Goal: Information Seeking & Learning: Check status

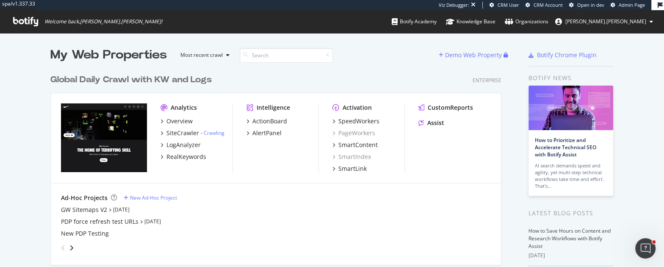
click at [143, 78] on div "Global Daily Crawl with KW and Logs" at bounding box center [130, 80] width 161 height 12
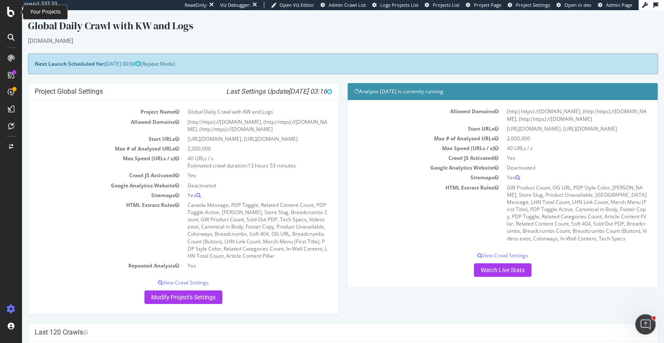
click at [11, 14] on icon at bounding box center [11, 12] width 8 height 10
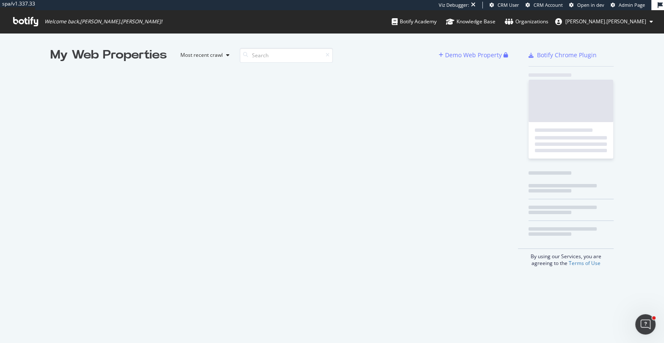
scroll to position [342, 663]
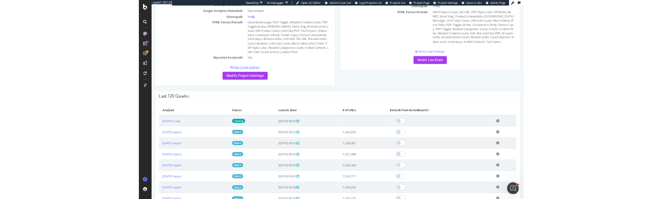
scroll to position [169, 0]
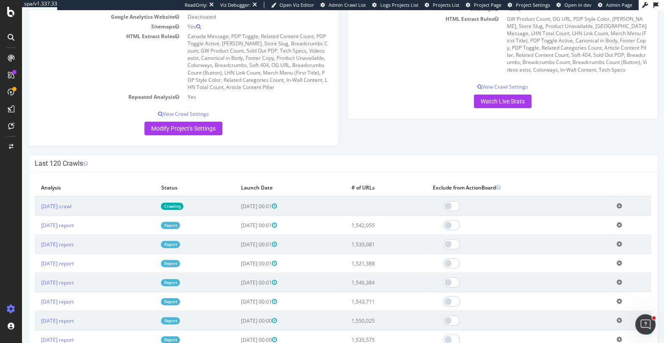
drag, startPoint x: 404, startPoint y: 225, endPoint x: 386, endPoint y: 224, distance: 18.2
click at [386, 224] on td "1,542,055" at bounding box center [386, 225] width 82 height 19
drag, startPoint x: 405, startPoint y: 223, endPoint x: 376, endPoint y: 224, distance: 28.4
click at [376, 224] on td "1,542,055" at bounding box center [386, 225] width 82 height 19
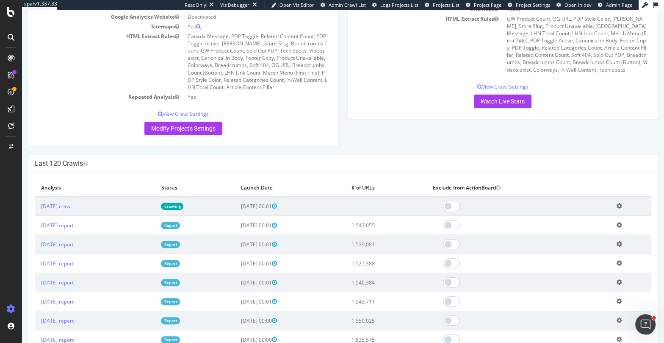
copy td "1,542,055"
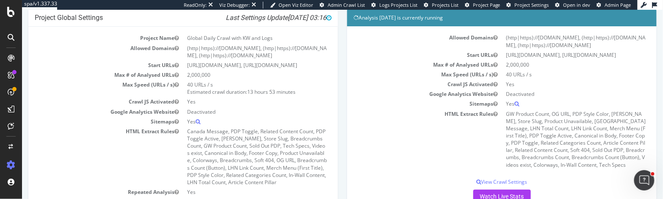
scroll to position [0, 0]
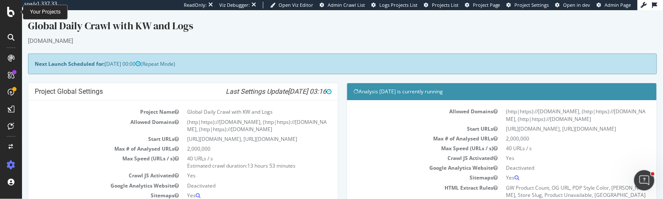
click at [8, 14] on icon at bounding box center [11, 12] width 8 height 10
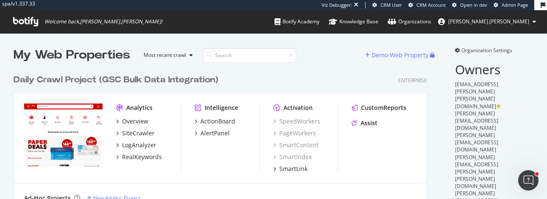
scroll to position [815, 420]
drag, startPoint x: 125, startPoint y: 98, endPoint x: 121, endPoint y: 95, distance: 4.8
click at [124, 97] on div "Analytics Overview SiteCrawler LogAnalyzer RealKeywords Intelligence ActionBoar…" at bounding box center [220, 138] width 412 height 90
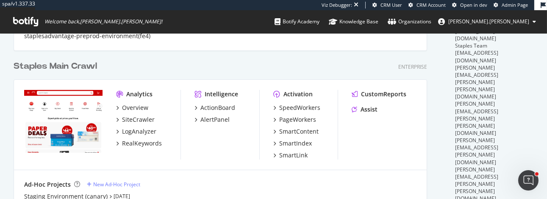
scroll to position [0, 0]
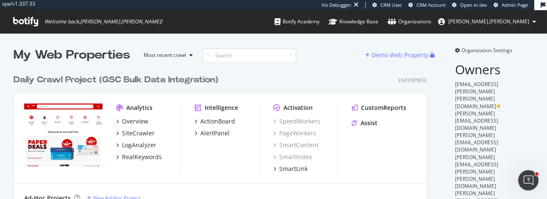
click at [21, 24] on icon at bounding box center [25, 21] width 25 height 9
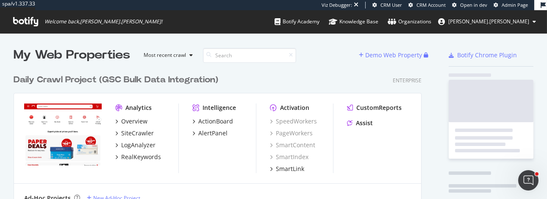
scroll to position [2168, 415]
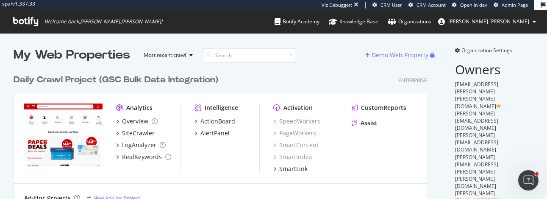
scroll to position [815, 420]
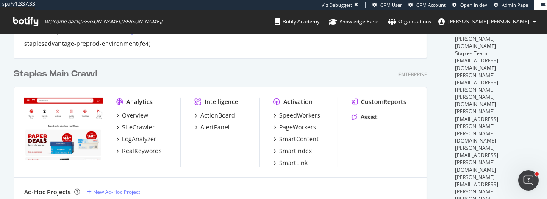
scroll to position [331, 0]
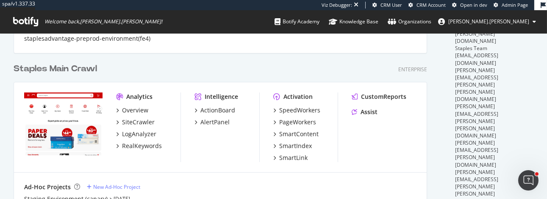
click at [61, 69] on div "Staples Main Crawl" at bounding box center [55, 69] width 83 height 12
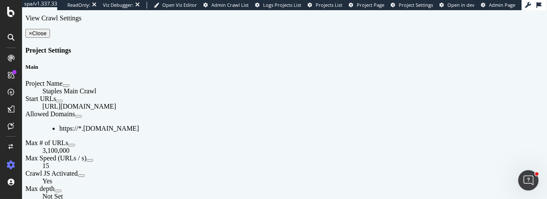
scroll to position [243, 0]
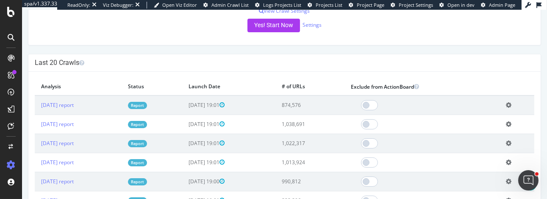
drag, startPoint x: 330, startPoint y: 122, endPoint x: 322, endPoint y: 108, distance: 16.3
click at [318, 122] on td "1,038,691" at bounding box center [309, 123] width 69 height 19
drag, startPoint x: 325, startPoint y: 104, endPoint x: 307, endPoint y: 105, distance: 18.6
click at [307, 105] on td "874,576" at bounding box center [309, 104] width 69 height 19
copy td "874,576"
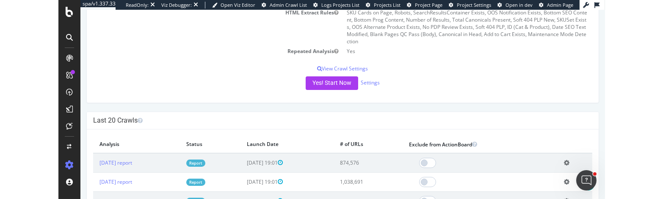
scroll to position [0, 0]
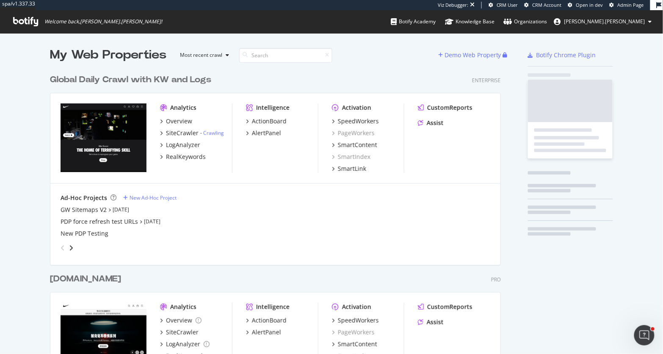
scroll to position [495, 458]
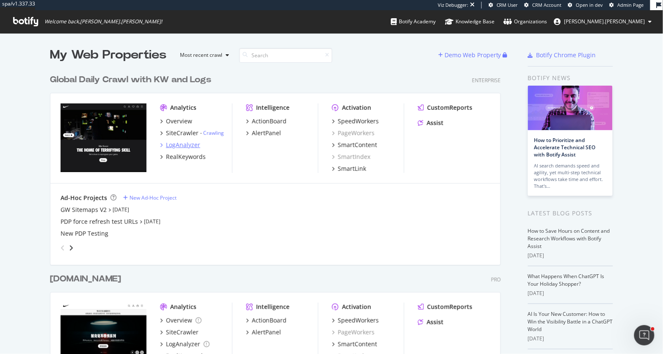
click at [187, 145] on div "LogAnalyzer" at bounding box center [183, 145] width 34 height 8
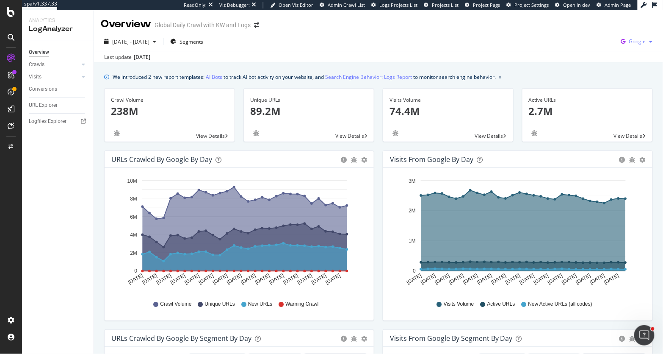
click at [634, 43] on span "Google" at bounding box center [637, 41] width 17 height 7
click at [629, 135] on span "OpenAI" at bounding box center [638, 137] width 31 height 8
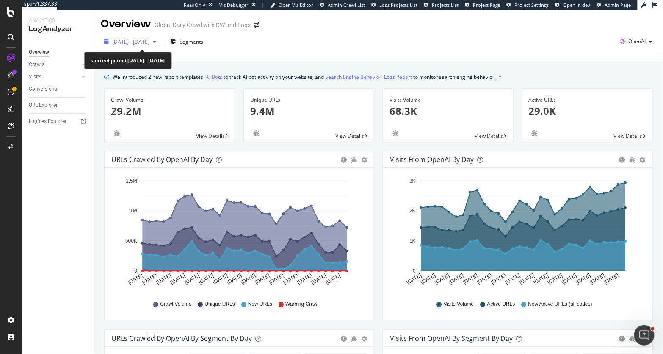
click at [160, 42] on div "button" at bounding box center [154, 41] width 10 height 5
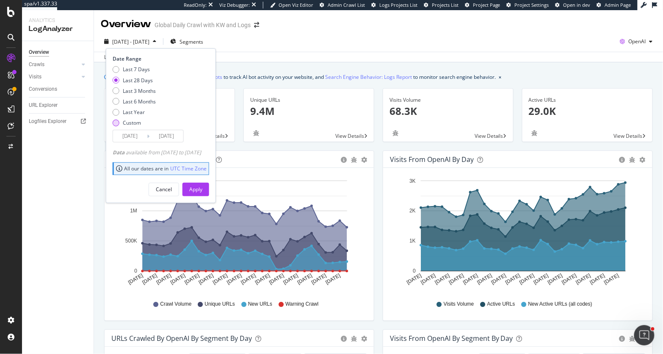
click at [134, 123] on div "Custom" at bounding box center [132, 122] width 18 height 7
click at [135, 135] on input "2025/08/20" at bounding box center [130, 136] width 34 height 12
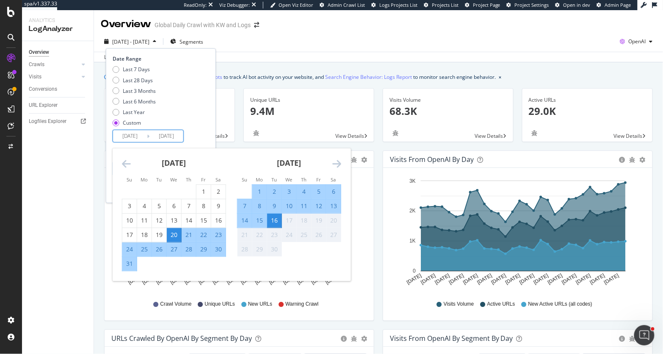
click at [124, 163] on icon "Move backward to switch to the previous month." at bounding box center [126, 163] width 9 height 10
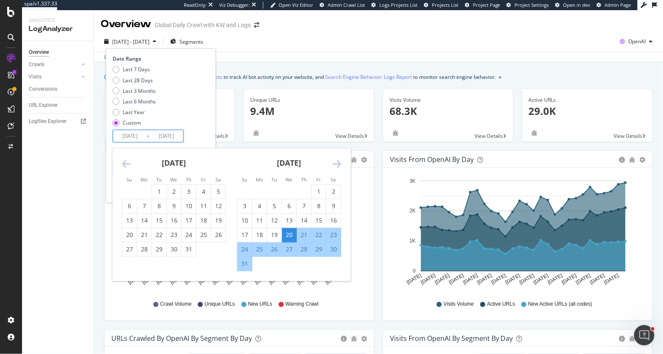
click at [124, 163] on icon "Move backward to switch to the previous month." at bounding box center [126, 163] width 9 height 10
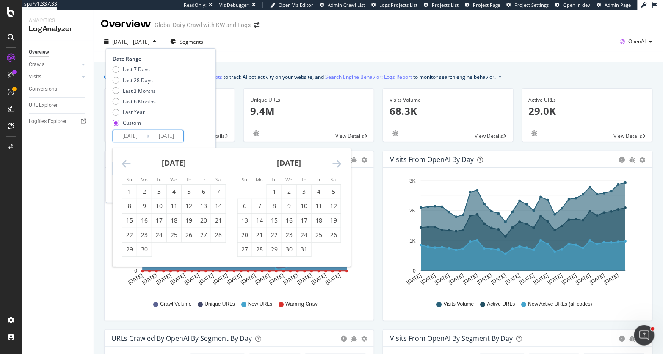
click at [124, 163] on icon "Move backward to switch to the previous month." at bounding box center [126, 163] width 9 height 10
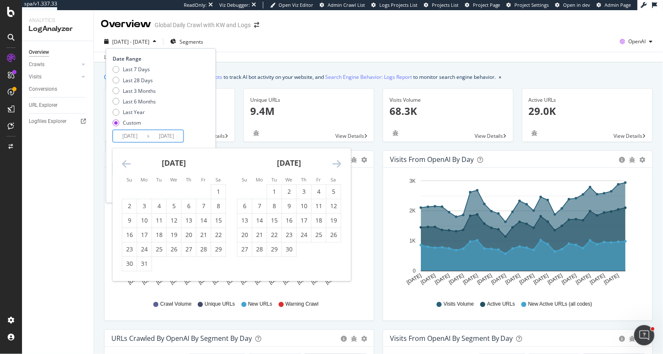
click at [124, 163] on icon "Move backward to switch to the previous month." at bounding box center [126, 163] width 9 height 10
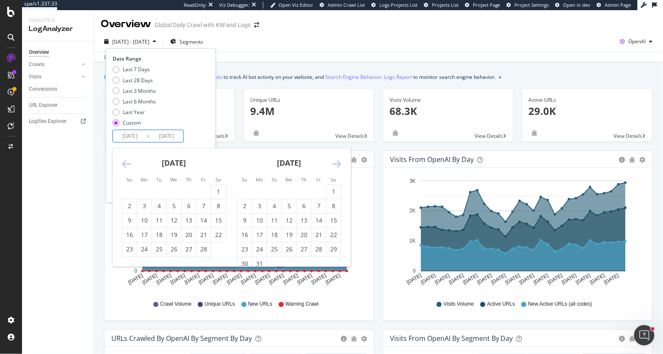
click at [124, 163] on icon "Move backward to switch to the previous month." at bounding box center [126, 163] width 9 height 10
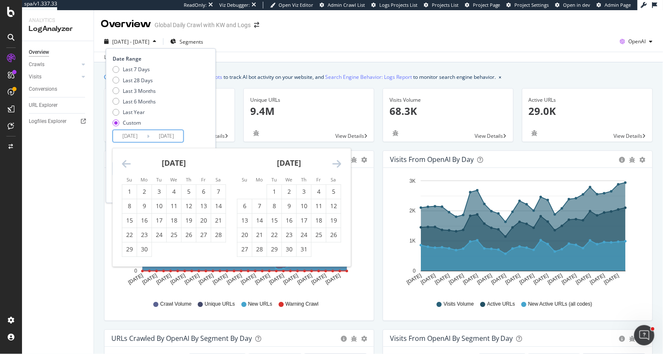
click at [124, 163] on icon "Move backward to switch to the previous month." at bounding box center [126, 163] width 9 height 10
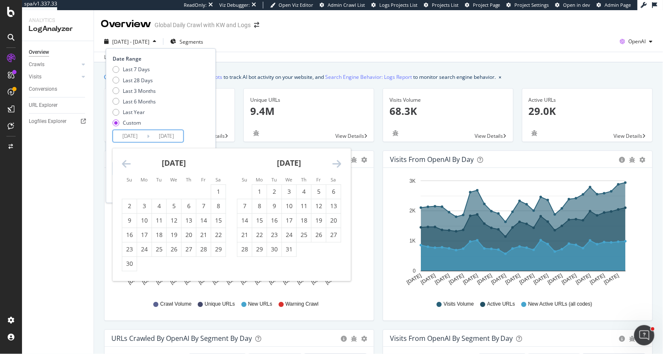
click at [124, 163] on icon "Move backward to switch to the previous month." at bounding box center [126, 163] width 9 height 10
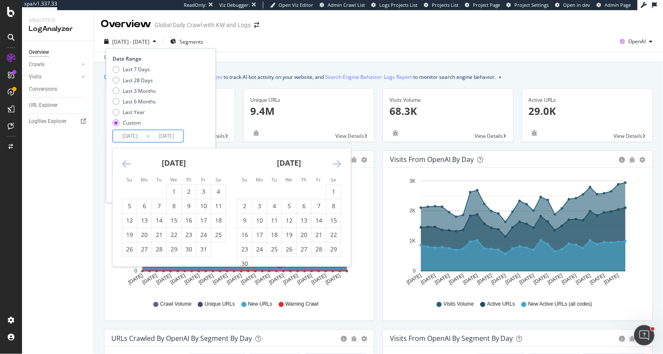
click at [124, 163] on icon "Move backward to switch to the previous month." at bounding box center [126, 163] width 9 height 10
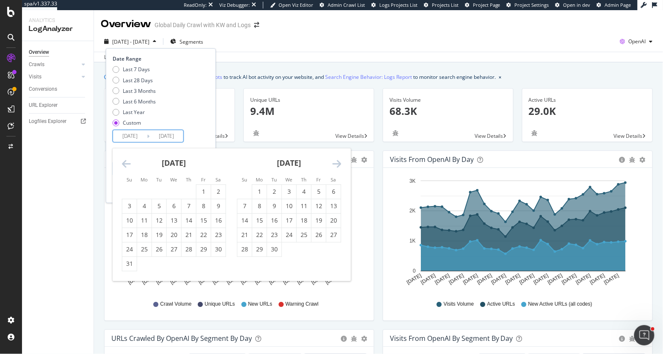
click at [124, 163] on icon "Move backward to switch to the previous month." at bounding box center [126, 163] width 9 height 10
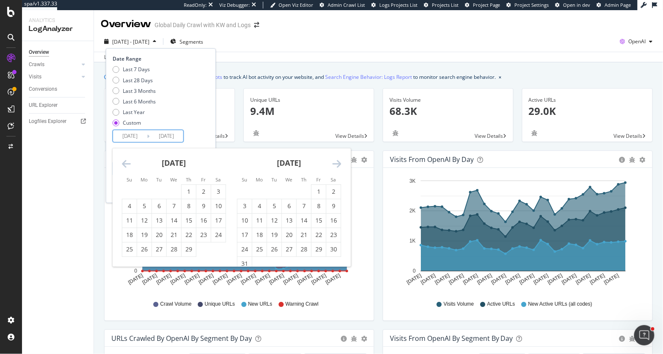
click at [124, 163] on icon "Move backward to switch to the previous month." at bounding box center [126, 163] width 9 height 10
click at [145, 189] on div "1" at bounding box center [144, 191] width 14 height 8
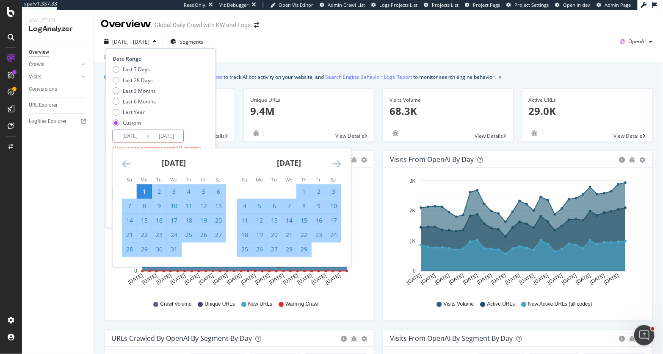
type input "2024/01/01"
click at [207, 112] on div "Last 7 Days Last 28 Days Last 3 Months Last 6 Months Last Year Custom" at bounding box center [160, 98] width 94 height 64
click at [169, 135] on input "2025/09/16" at bounding box center [166, 136] width 34 height 12
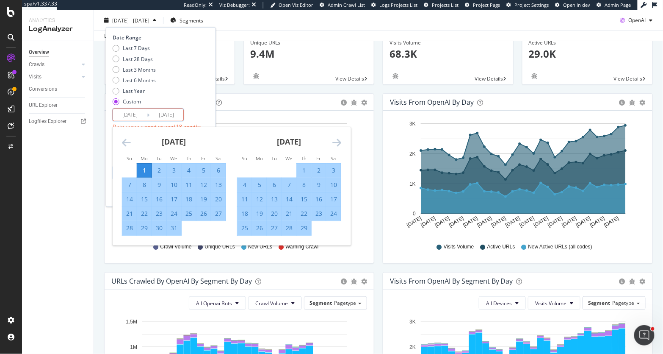
scroll to position [58, 0]
click at [337, 143] on icon "Move forward to switch to the next month." at bounding box center [336, 142] width 9 height 10
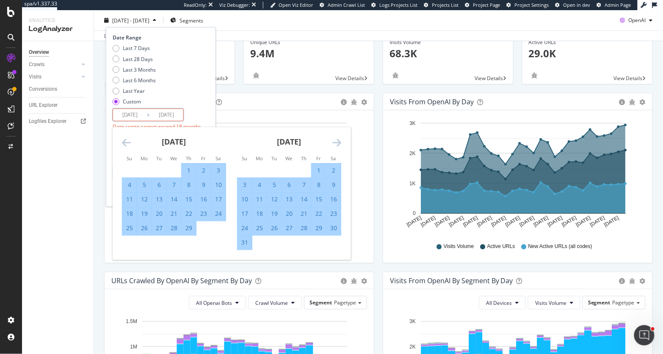
click at [337, 143] on icon "Move forward to switch to the next month." at bounding box center [336, 142] width 9 height 10
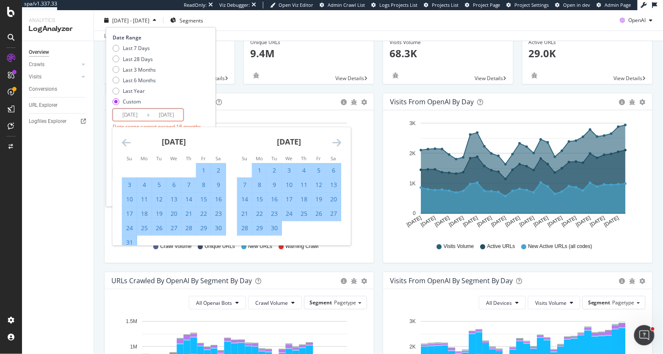
click at [337, 143] on icon "Move forward to switch to the next month." at bounding box center [336, 142] width 9 height 10
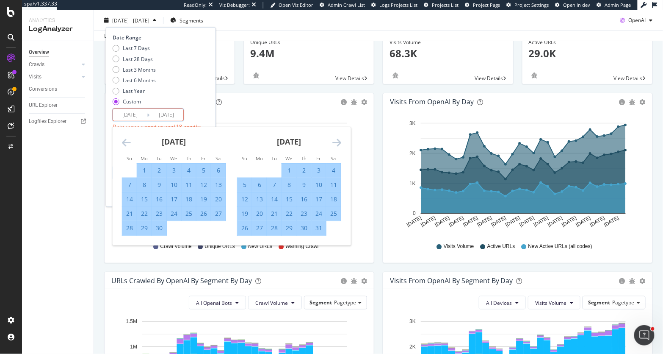
click at [337, 143] on icon "Move forward to switch to the next month." at bounding box center [336, 142] width 9 height 10
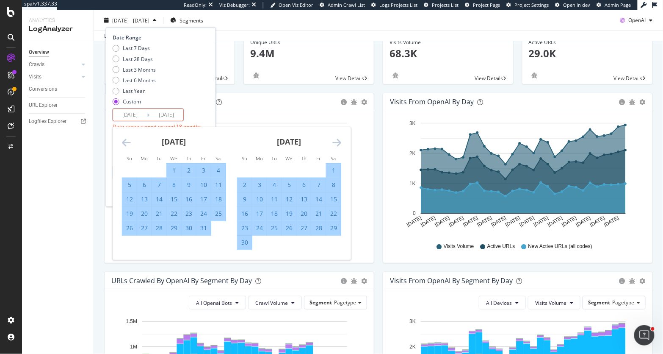
click at [337, 143] on icon "Move forward to switch to the next month." at bounding box center [336, 142] width 9 height 10
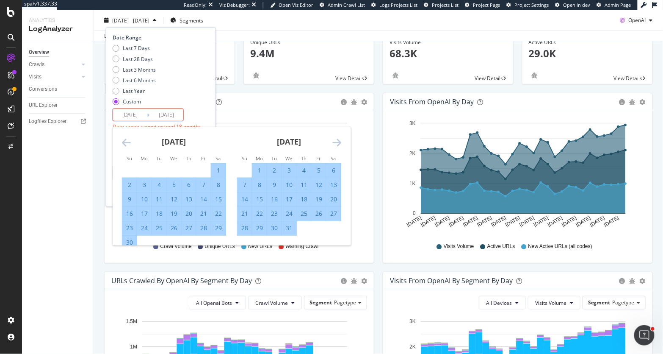
click at [337, 143] on icon "Move forward to switch to the next month." at bounding box center [336, 142] width 9 height 10
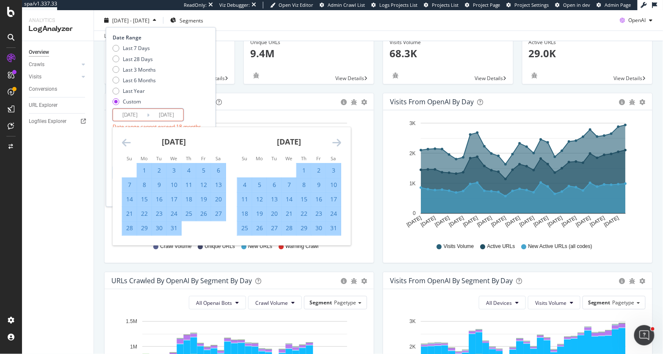
click at [337, 143] on icon "Move forward to switch to the next month." at bounding box center [336, 142] width 9 height 10
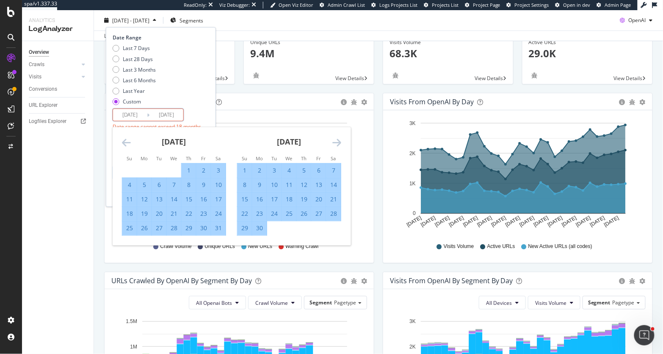
click at [337, 143] on icon "Move forward to switch to the next month." at bounding box center [336, 142] width 9 height 10
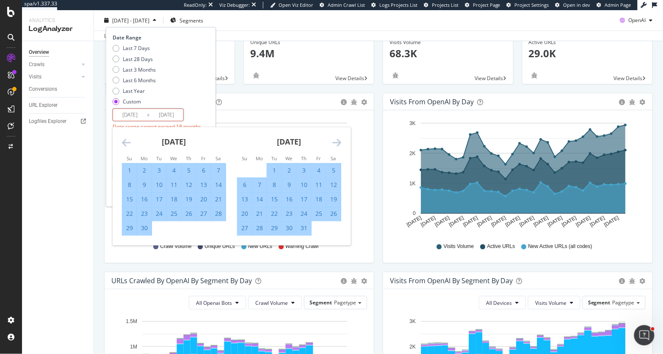
click at [337, 143] on icon "Move forward to switch to the next month." at bounding box center [336, 142] width 9 height 10
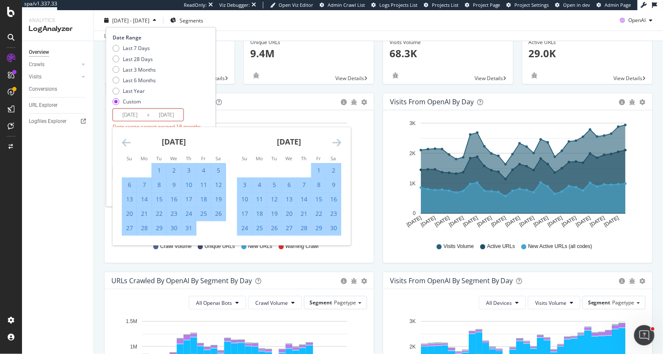
click at [337, 143] on icon "Move forward to switch to the next month." at bounding box center [336, 142] width 9 height 10
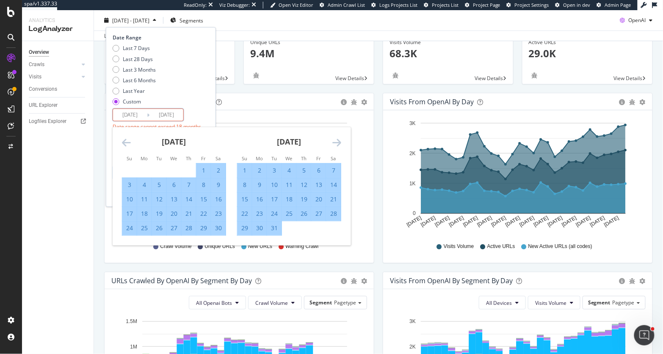
click at [272, 227] on div "31" at bounding box center [274, 228] width 14 height 8
type input "2024/12/31"
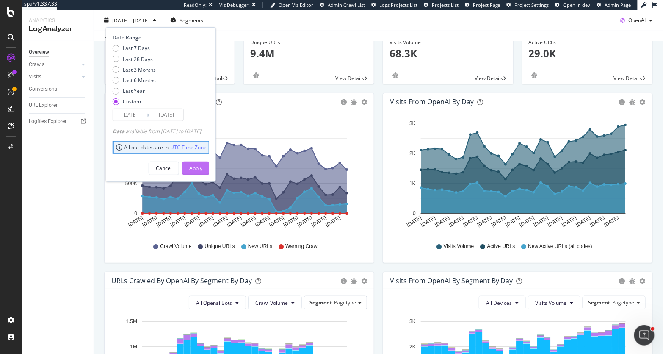
click at [202, 168] on div "Apply" at bounding box center [195, 167] width 13 height 7
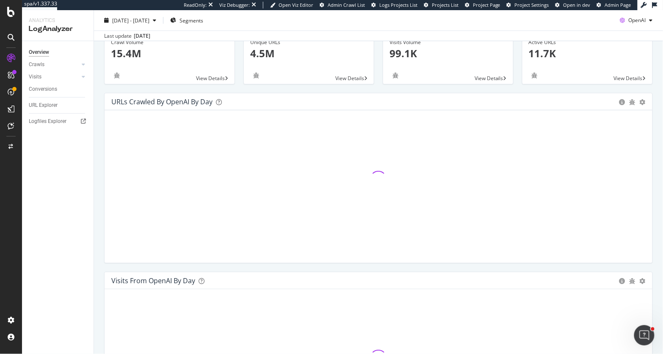
click at [652, 12] on div "2024 Jan. 1st - 2024 Dec. 31st Segments OpenAI Last update Sep. 17, 2025" at bounding box center [378, 25] width 569 height 31
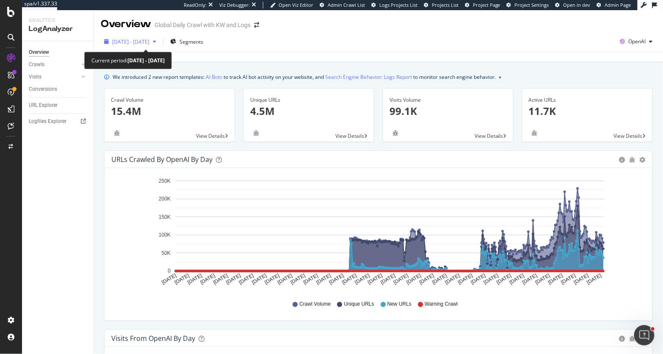
click at [122, 41] on span "2024 Jan. 1st - 2024 Dec. 31st" at bounding box center [130, 41] width 37 height 7
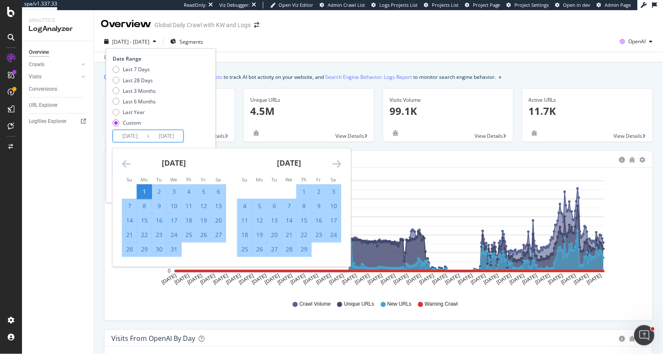
click at [125, 135] on input "2024/01/01" at bounding box center [130, 136] width 34 height 12
click at [337, 163] on icon "Move forward to switch to the next month." at bounding box center [336, 163] width 9 height 10
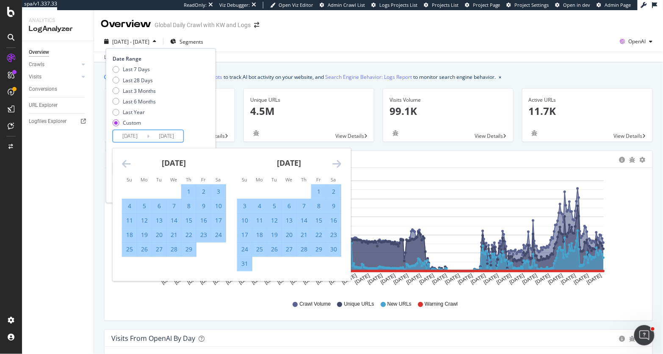
click at [337, 163] on icon "Move forward to switch to the next month." at bounding box center [336, 163] width 9 height 10
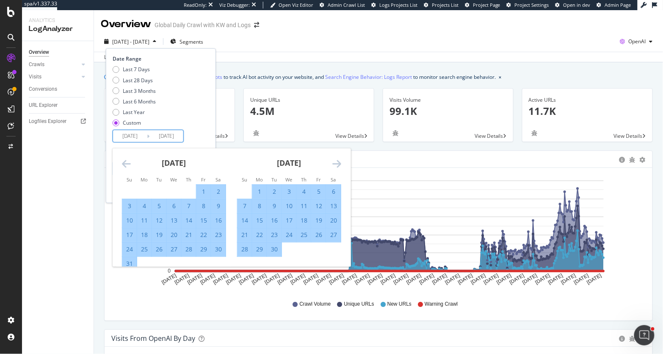
click at [337, 163] on icon "Move forward to switch to the next month." at bounding box center [336, 163] width 9 height 10
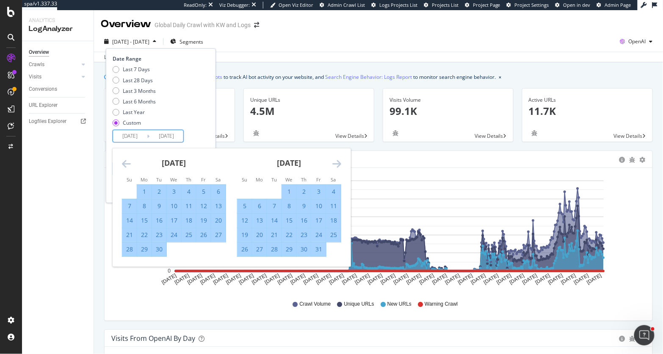
click at [337, 163] on icon "Move forward to switch to the next month." at bounding box center [336, 163] width 9 height 10
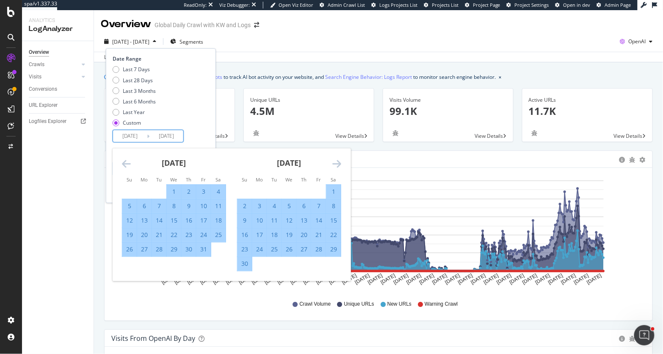
click at [337, 163] on icon "Move forward to switch to the next month." at bounding box center [336, 163] width 9 height 10
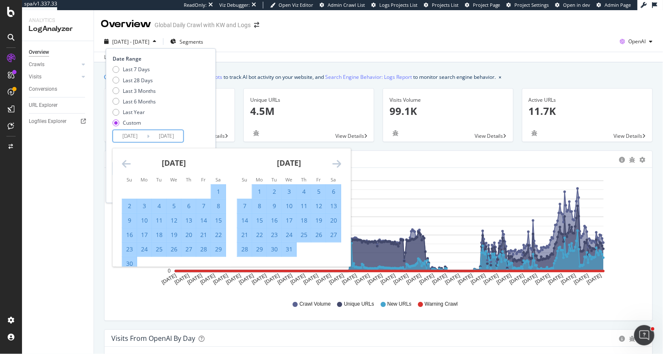
click at [337, 163] on icon "Move forward to switch to the next month." at bounding box center [336, 163] width 9 height 10
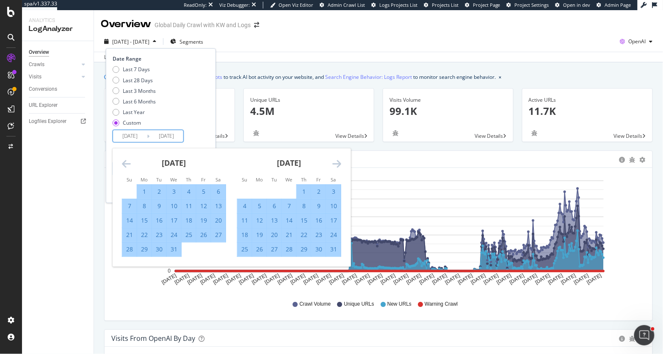
click at [143, 191] on div "1" at bounding box center [144, 191] width 14 height 8
type input "2024/07/01"
click at [335, 164] on icon "Move forward to switch to the next month." at bounding box center [336, 163] width 9 height 10
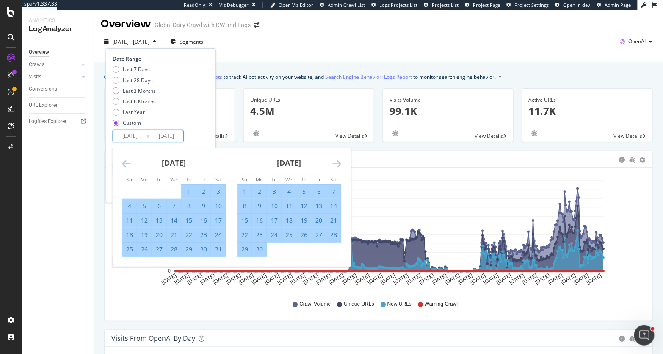
click at [335, 164] on icon "Move forward to switch to the next month." at bounding box center [336, 163] width 9 height 10
click at [337, 164] on icon "Move forward to switch to the next month." at bounding box center [336, 163] width 9 height 10
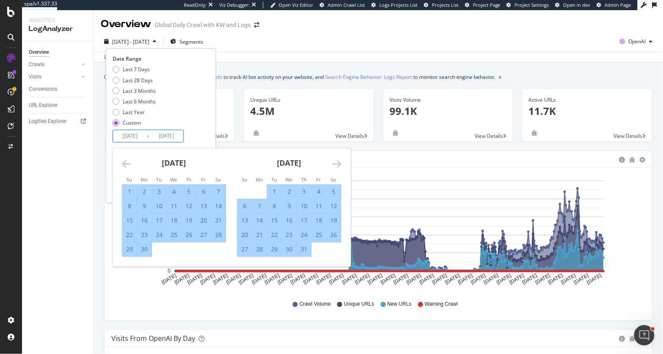
click at [337, 164] on icon "Move forward to switch to the next month." at bounding box center [336, 163] width 9 height 10
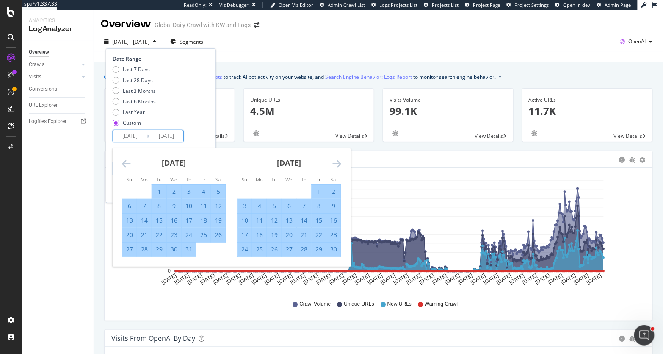
click at [337, 164] on icon "Move forward to switch to the next month." at bounding box center [336, 163] width 9 height 10
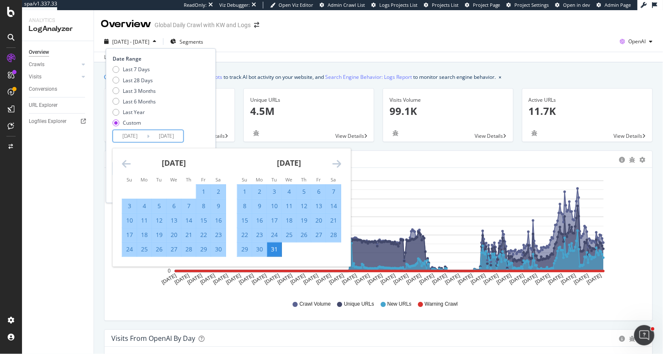
click at [337, 164] on icon "Move forward to switch to the next month." at bounding box center [336, 163] width 9 height 10
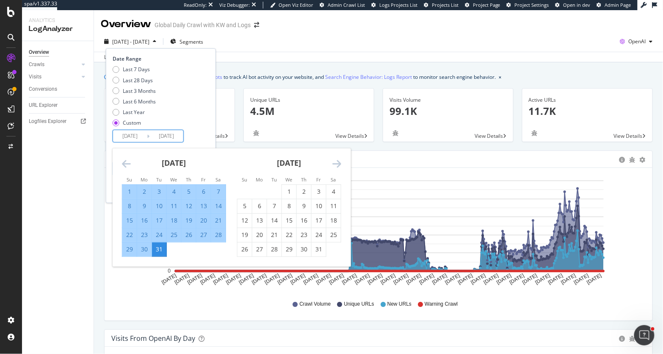
click at [337, 164] on icon "Move forward to switch to the next month." at bounding box center [336, 163] width 9 height 10
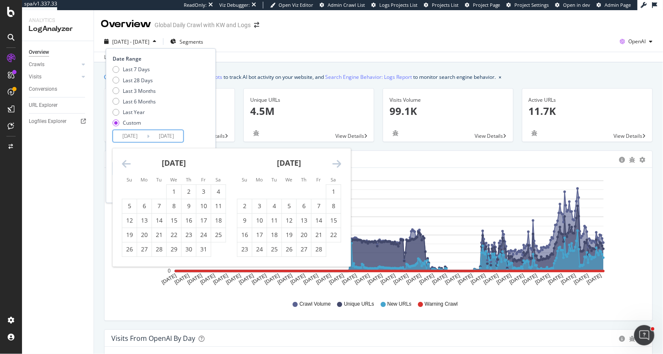
click at [337, 164] on icon "Move forward to switch to the next month." at bounding box center [336, 163] width 9 height 10
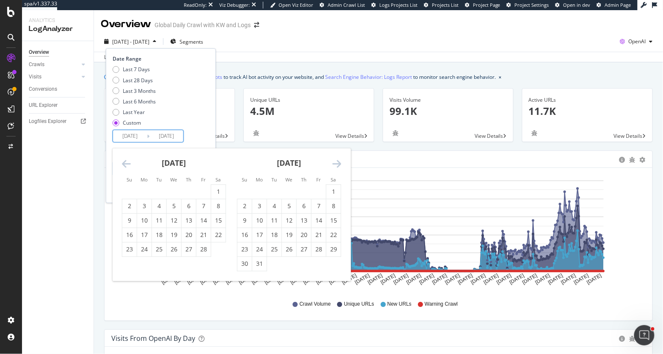
click at [337, 164] on icon "Move forward to switch to the next month." at bounding box center [336, 163] width 9 height 10
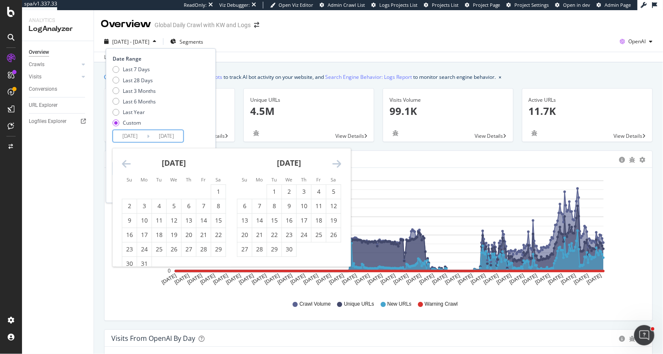
click at [337, 164] on icon "Move forward to switch to the next month." at bounding box center [336, 163] width 9 height 10
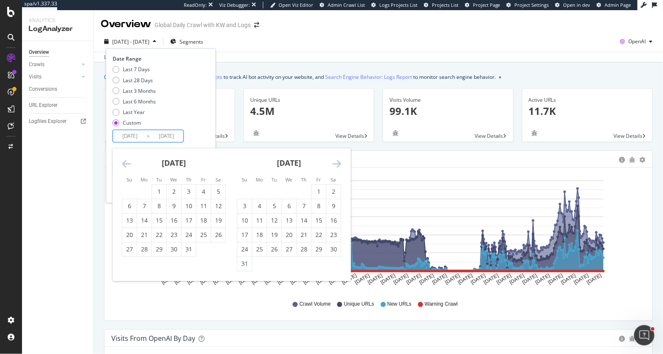
click at [337, 164] on icon "Move forward to switch to the next month." at bounding box center [336, 163] width 9 height 10
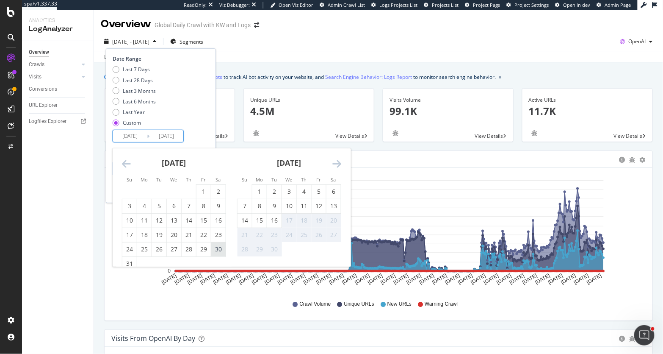
click at [218, 252] on div "30" at bounding box center [218, 249] width 14 height 8
type input "2025/08/30"
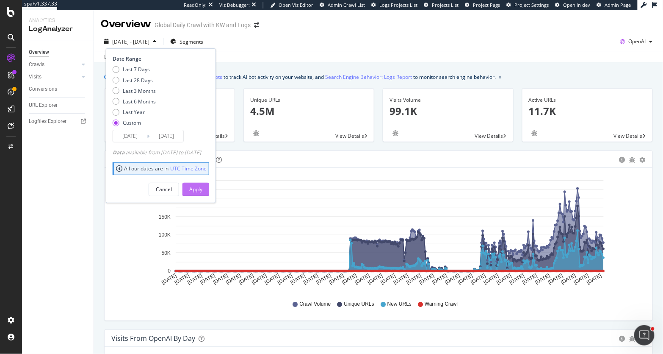
click at [202, 190] on div "Apply" at bounding box center [195, 188] width 13 height 7
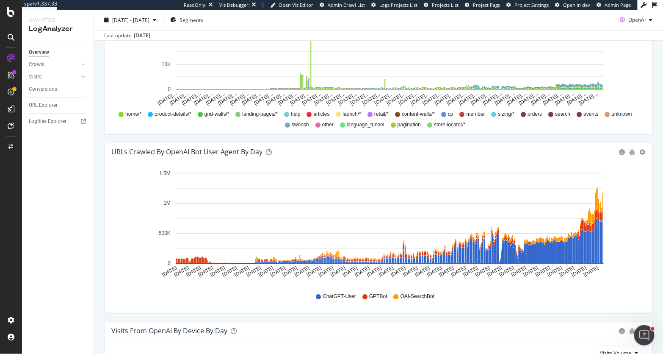
scroll to position [725, 0]
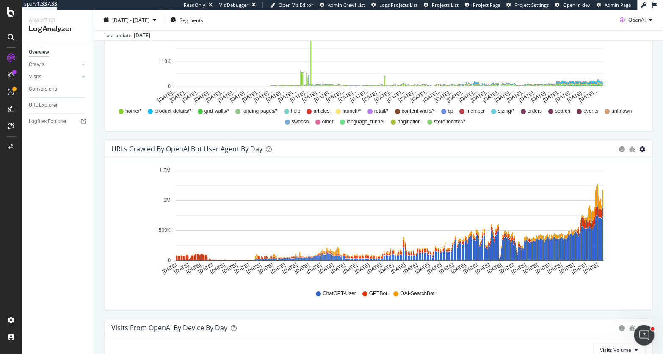
click at [645, 149] on icon "gear" at bounding box center [643, 149] width 6 height 6
click at [599, 196] on span "Table" at bounding box center [612, 196] width 79 height 11
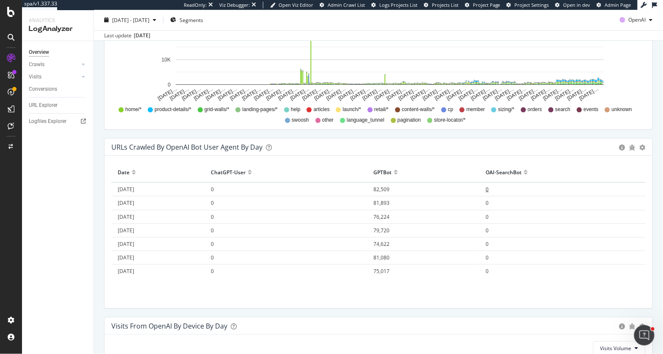
scroll to position [680, 0]
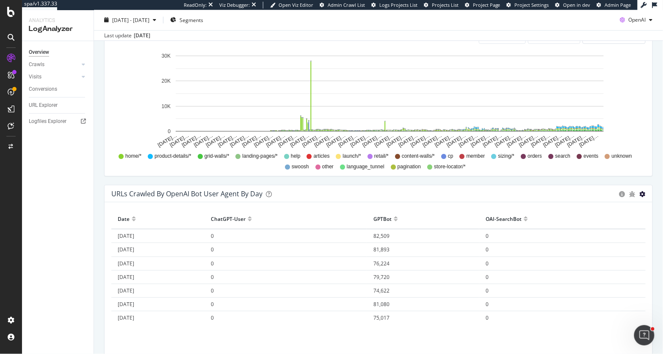
click at [641, 194] on icon "gear" at bounding box center [643, 194] width 6 height 6
click at [613, 207] on span "Timeline (by Value)" at bounding box center [612, 210] width 79 height 11
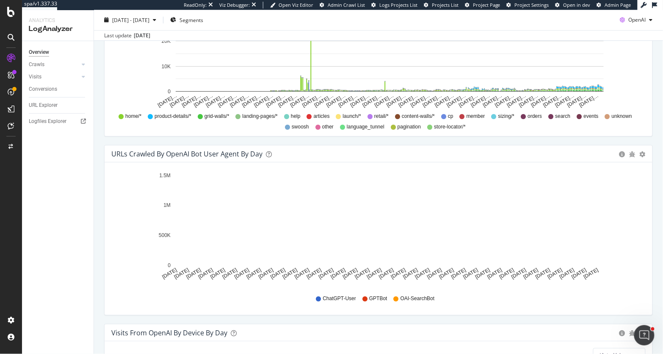
scroll to position [720, 0]
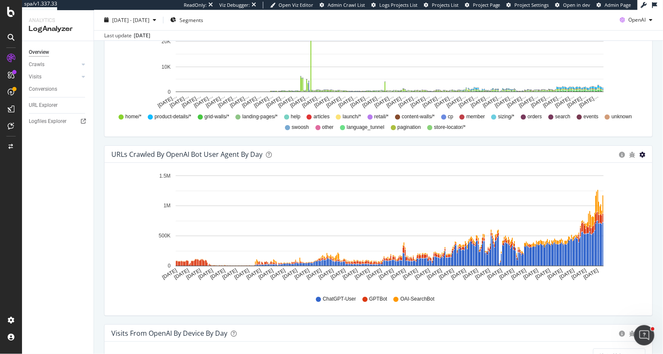
click at [643, 152] on icon "gear" at bounding box center [643, 155] width 6 height 6
click at [595, 199] on span "Table" at bounding box center [612, 201] width 79 height 11
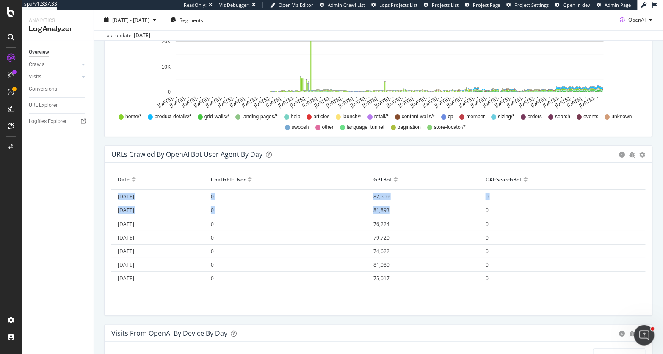
drag, startPoint x: 117, startPoint y: 194, endPoint x: 313, endPoint y: 195, distance: 195.6
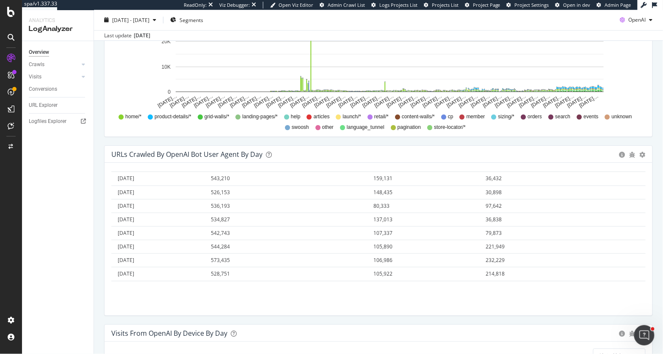
scroll to position [5623, 0]
drag, startPoint x: 111, startPoint y: 176, endPoint x: 501, endPoint y: 311, distance: 412.7
click at [501, 311] on div "Hold CMD (⌘) while clicking to filter the report. Date ChatGPT-User GPTBot OAI-…" at bounding box center [379, 239] width 548 height 152
copy thead
click at [645, 152] on icon "gear" at bounding box center [643, 155] width 6 height 6
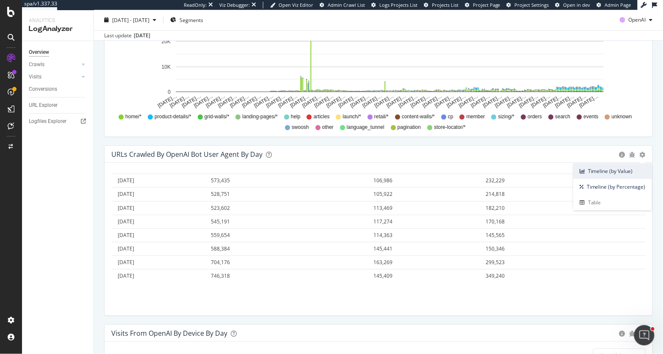
click at [624, 169] on span "Timeline (by Value)" at bounding box center [612, 170] width 79 height 11
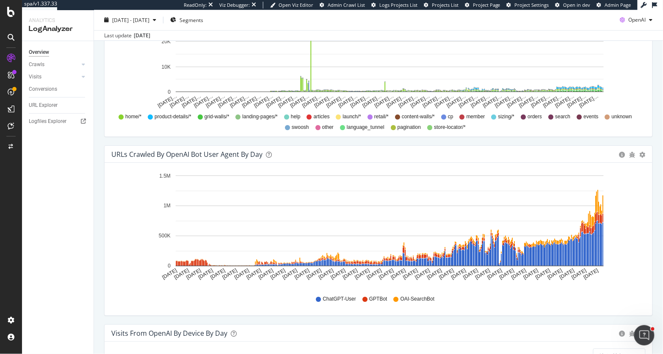
click at [181, 152] on div "URLs Crawled by OpenAI bot User Agent By Day" at bounding box center [186, 154] width 151 height 8
copy div "URLs Crawled by OpenAI bot User Agent By Day Timeline (by Value) Timeline (by P…"
